Goal: Communication & Community: Answer question/provide support

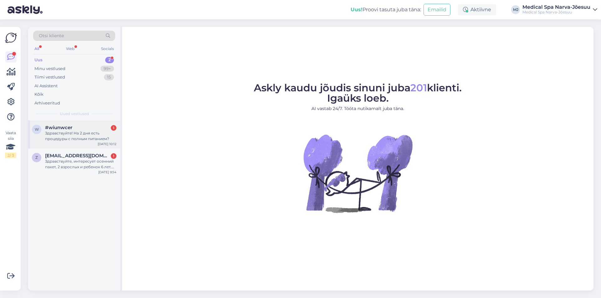
click at [62, 136] on div "Здравствуйте! На 2 дня есть процедуры с полным питанием?" at bounding box center [80, 135] width 71 height 11
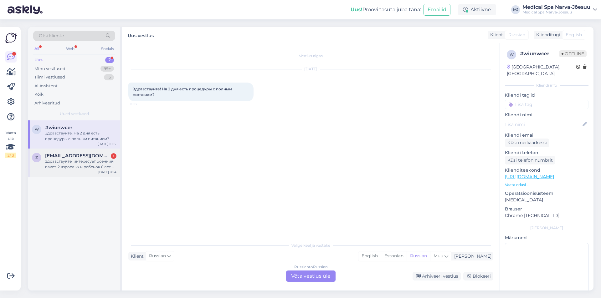
click at [69, 169] on div "Здравствуйте, интересует осенний пакет, 2 взрослых и ребенок 6 лет. 22-24 октяб…" at bounding box center [80, 164] width 71 height 11
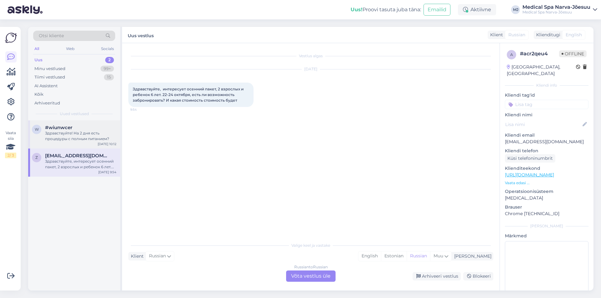
click at [61, 142] on div "w #wiunwcer Здравствуйте! На 2 дня есть процедуры с полным питанием? [DATE] 10:…" at bounding box center [74, 134] width 92 height 28
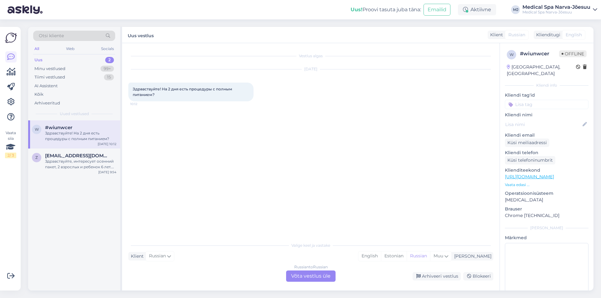
click at [306, 282] on div "Russian to Russian Võta vestlus üle" at bounding box center [310, 276] width 49 height 11
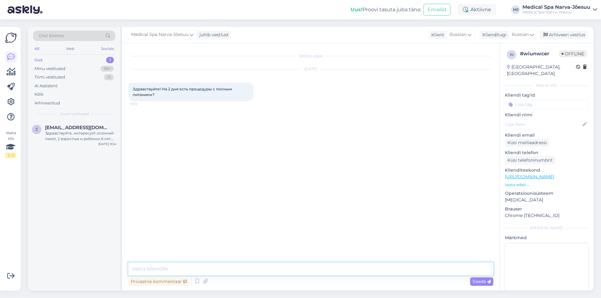
click at [268, 267] on textarea at bounding box center [310, 268] width 365 height 13
type textarea "L"
paste textarea "Добрый день! Для более точного расчёта просим указать желаемые даты и количеств…"
type textarea "Добрый день! Для более точного расчёта просим указать желаемые даты и количеств…"
click at [478, 279] on span "Saada" at bounding box center [481, 282] width 18 height 6
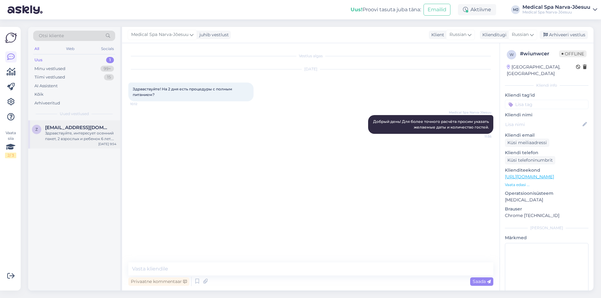
click at [80, 140] on div "Здравствуйте, интересует осенний пакет, 2 взрослых и ребенок 6 лет. 22-24 октяб…" at bounding box center [80, 135] width 71 height 11
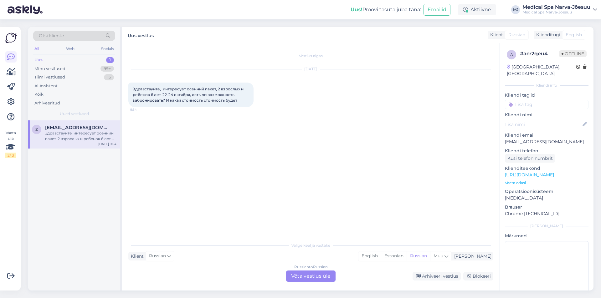
click at [321, 273] on div "Russian to Russian Võta vestlus üle" at bounding box center [310, 276] width 49 height 11
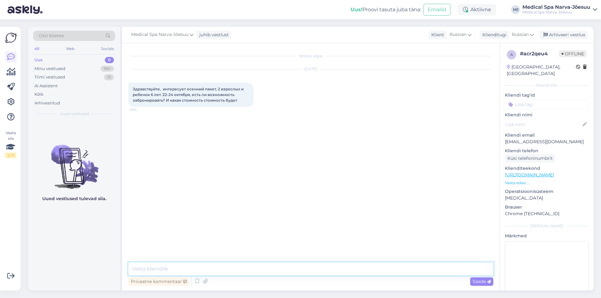
click at [204, 271] on textarea at bounding box center [310, 268] width 365 height 13
paste textarea "Добрый день! По данному пакету при размещении 2-х взрослых 1 ребёнок от 4 до 14…"
type textarea "Добрый день! По данному пакету при размещении 2-х взрослых 1 ребёнок от 4 до 14…"
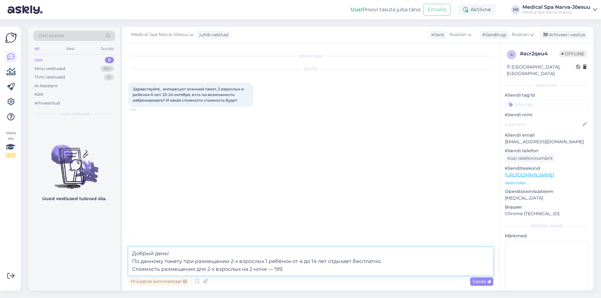
drag, startPoint x: 289, startPoint y: 272, endPoint x: 118, endPoint y: 244, distance: 173.1
click at [118, 244] on div "Otsi kliente All Web Socials Uus 0 Minu vestlused 99+ Tiimi vestlused 15 AI Ass…" at bounding box center [310, 159] width 565 height 264
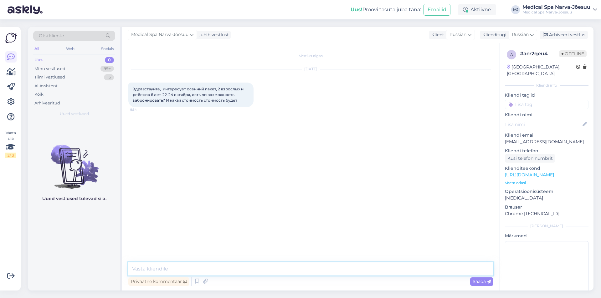
paste textarea "Добрый день! На выбранные вами даты у нас есть свободные номера. По данному пак…"
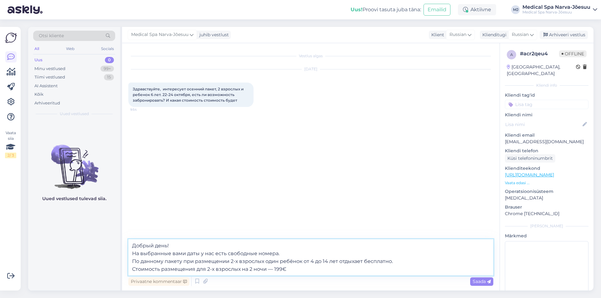
click at [174, 255] on textarea "Добрый день! На выбранные вами даты у нас есть свободные номера. По данному пак…" at bounding box center [310, 257] width 365 height 36
type textarea "Добрый день! На выбранные Вами даты у нас есть свободные номера. По данному пак…"
click at [481, 282] on span "Saada" at bounding box center [481, 282] width 18 height 6
